Goal: Check status: Check status

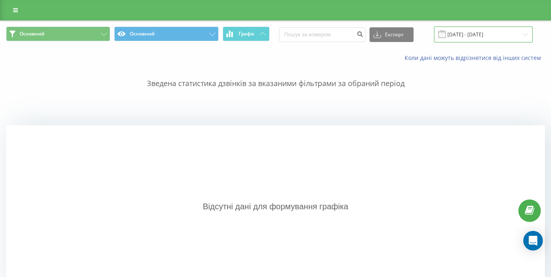
click at [466, 38] on input "[DATE] - [DATE]" at bounding box center [483, 35] width 99 height 16
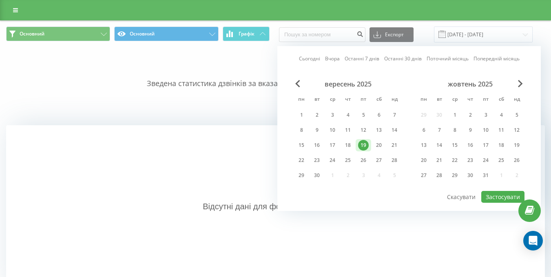
click at [308, 58] on link "Сьогодні" at bounding box center [309, 59] width 21 height 8
click at [496, 198] on button "Застосувати" at bounding box center [502, 197] width 43 height 12
type input "[DATE] - [DATE]"
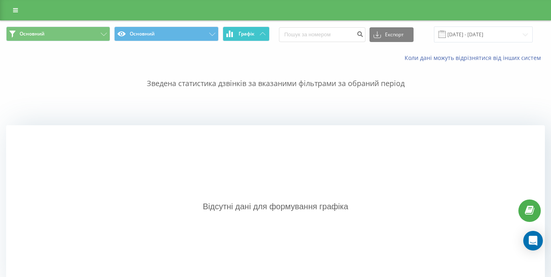
click at [263, 32] on icon at bounding box center [263, 33] width 6 height 3
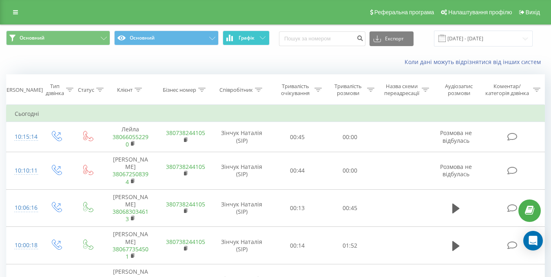
click at [264, 38] on icon at bounding box center [263, 37] width 6 height 3
